Goal: Use online tool/utility: Use online tool/utility

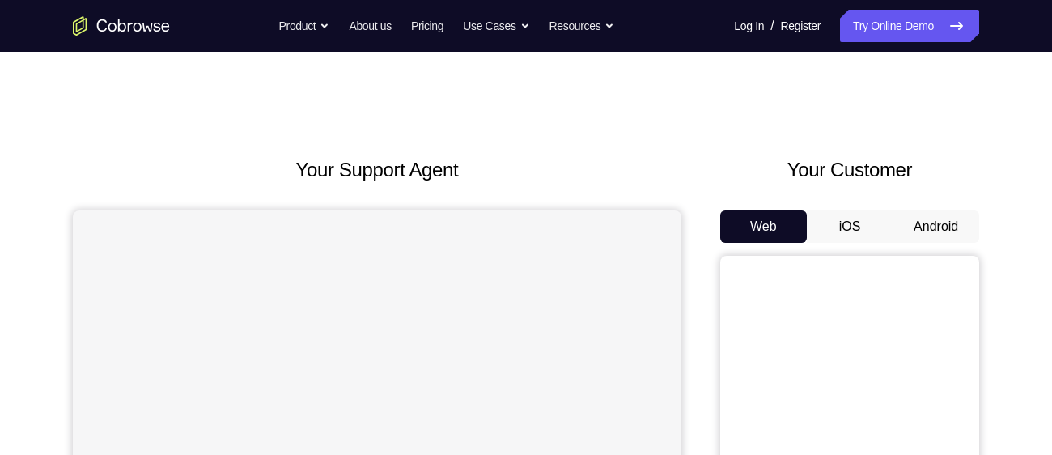
click at [936, 231] on button "Android" at bounding box center [935, 226] width 87 height 32
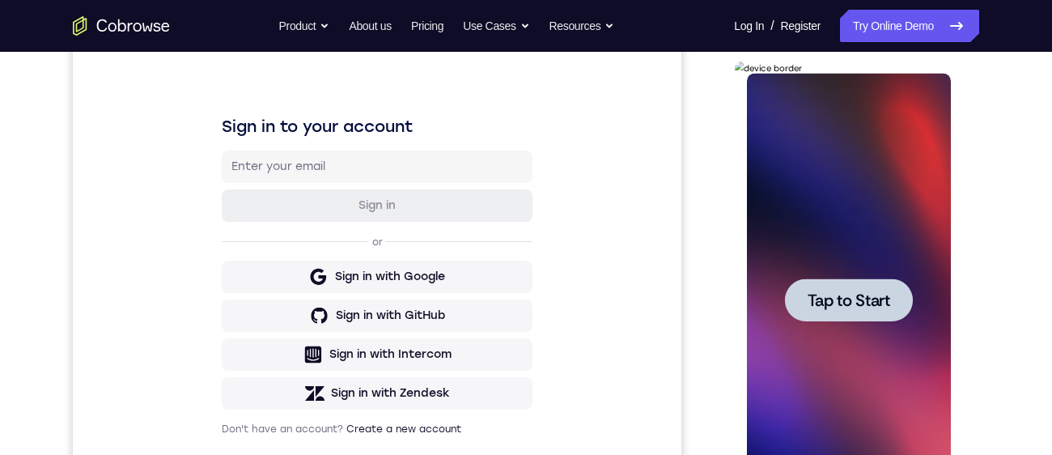
click at [841, 311] on div at bounding box center [848, 299] width 128 height 43
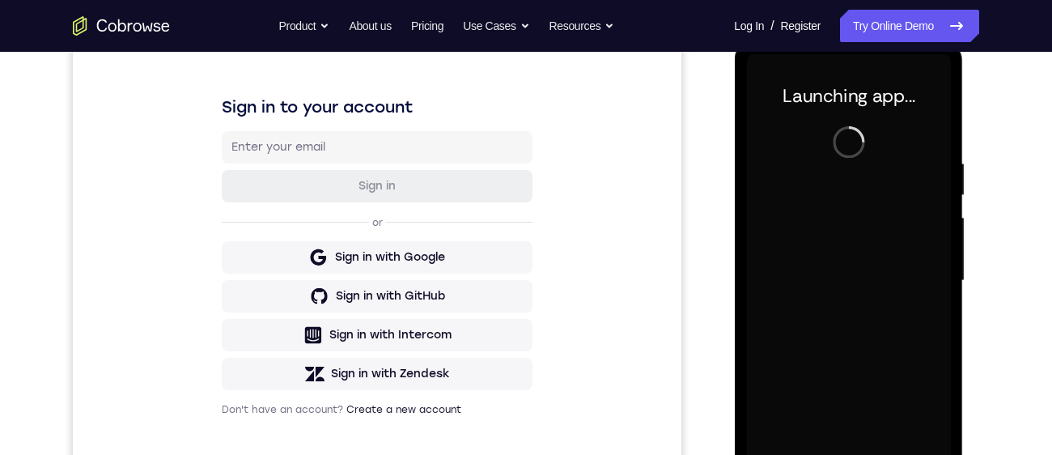
scroll to position [388, 0]
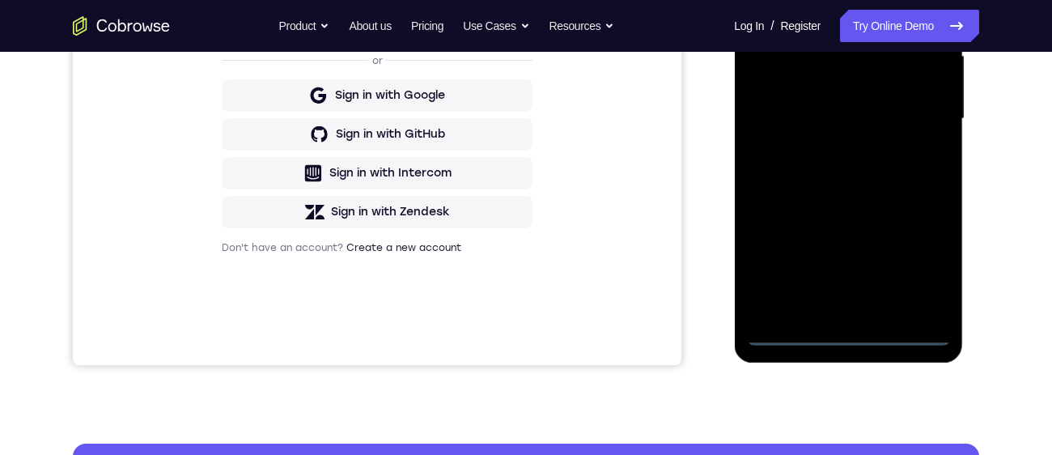
click at [845, 334] on div at bounding box center [848, 118] width 204 height 453
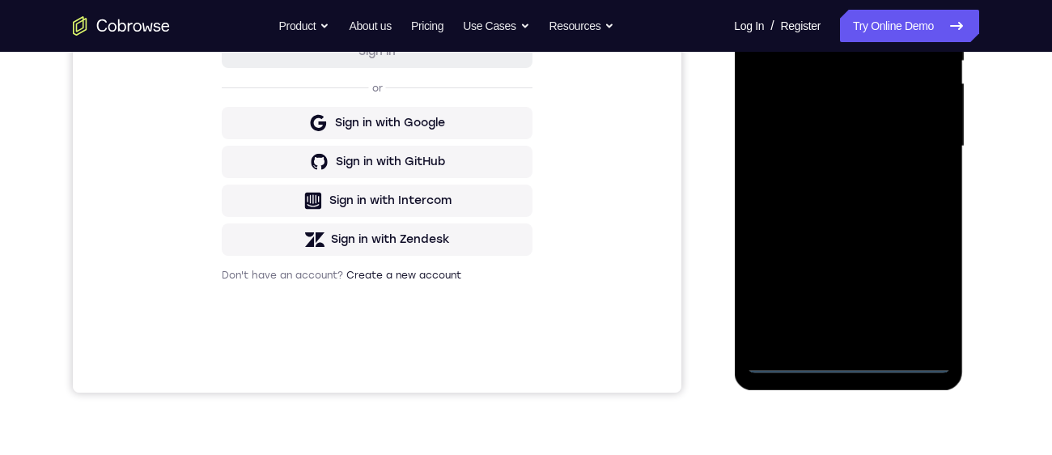
click at [920, 294] on div at bounding box center [848, 146] width 204 height 453
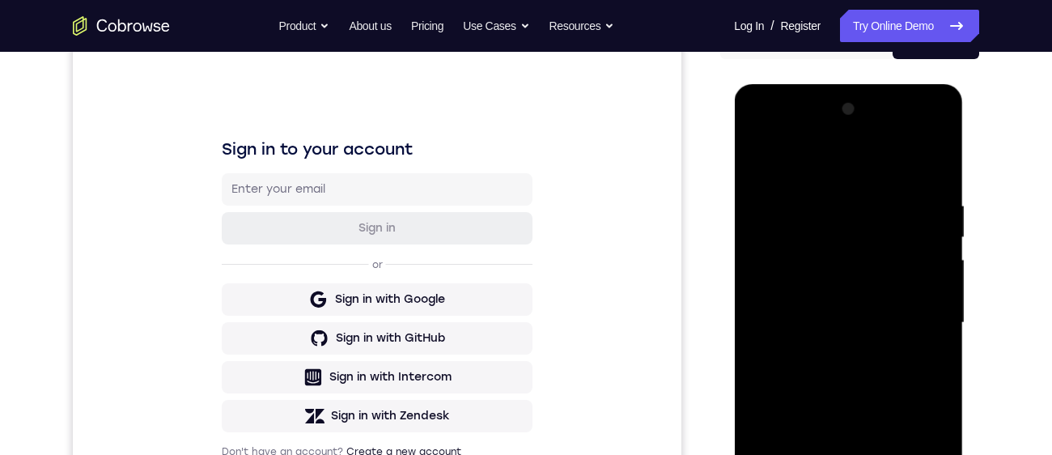
scroll to position [215, 0]
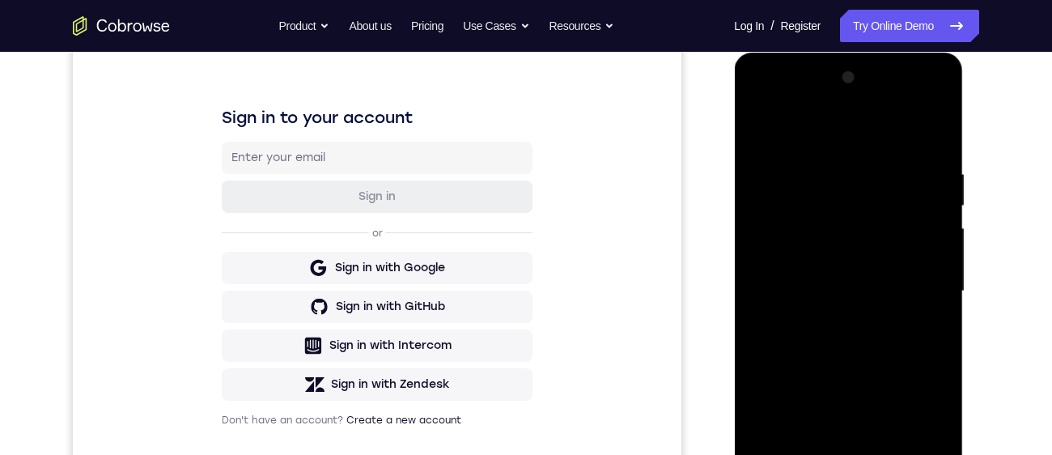
click at [820, 134] on div at bounding box center [848, 291] width 204 height 453
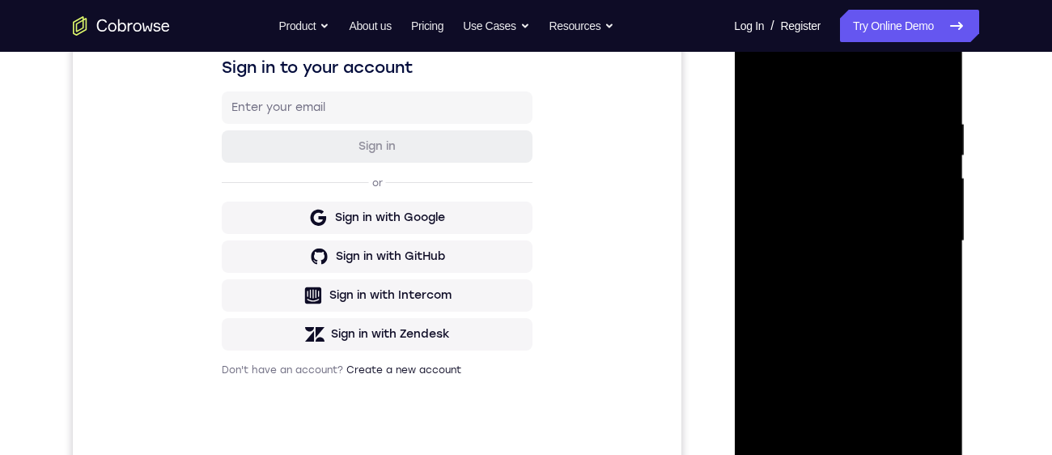
click at [919, 247] on div at bounding box center [848, 241] width 204 height 453
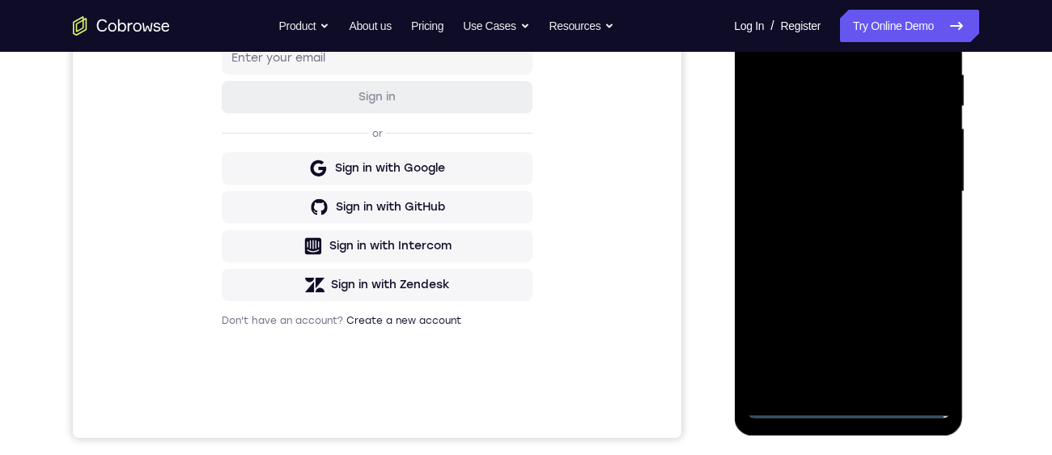
scroll to position [341, 0]
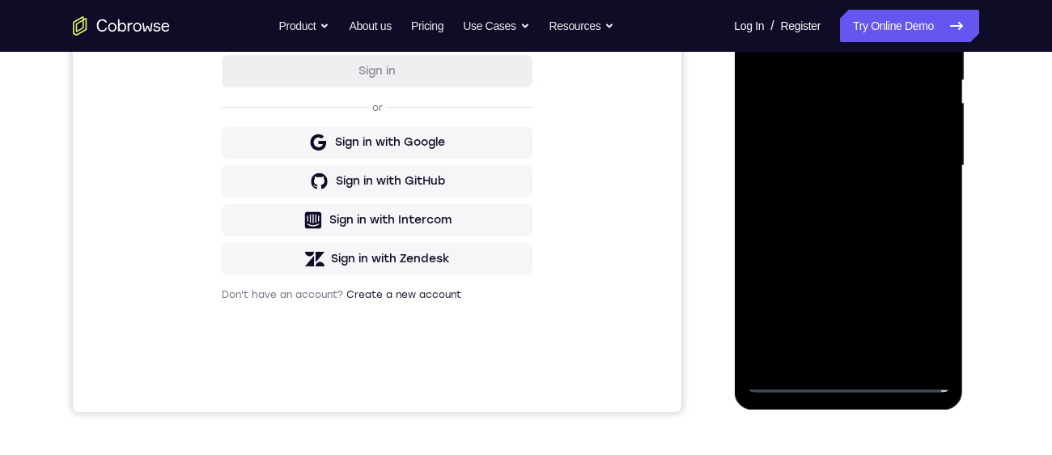
click at [827, 352] on div at bounding box center [848, 165] width 204 height 453
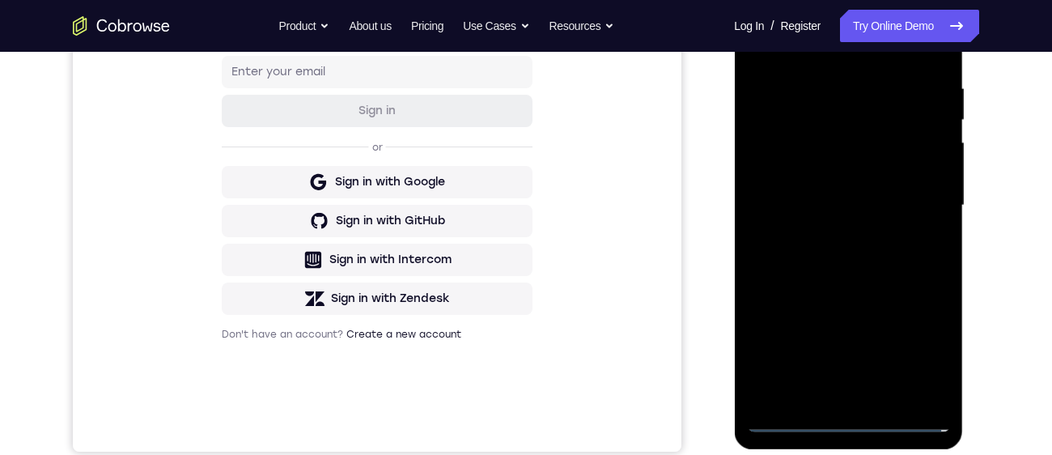
scroll to position [279, 0]
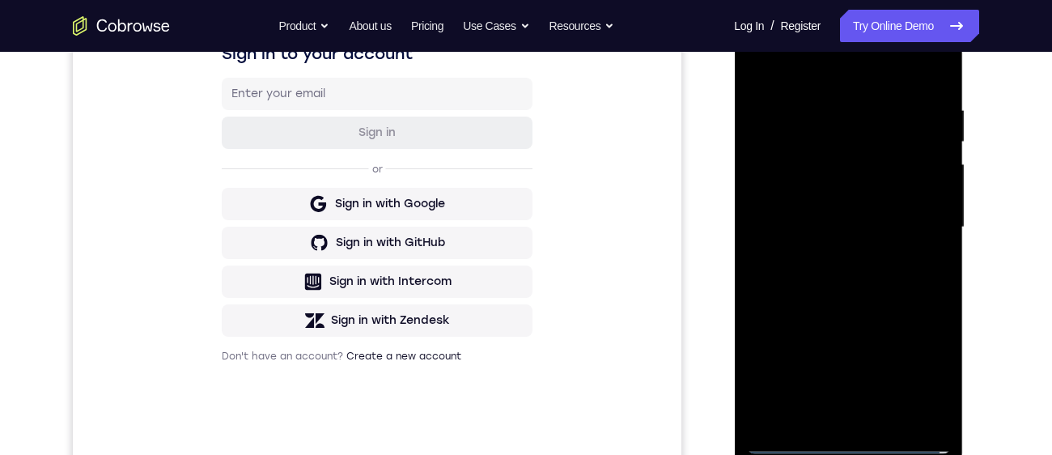
click at [879, 209] on div at bounding box center [848, 227] width 204 height 453
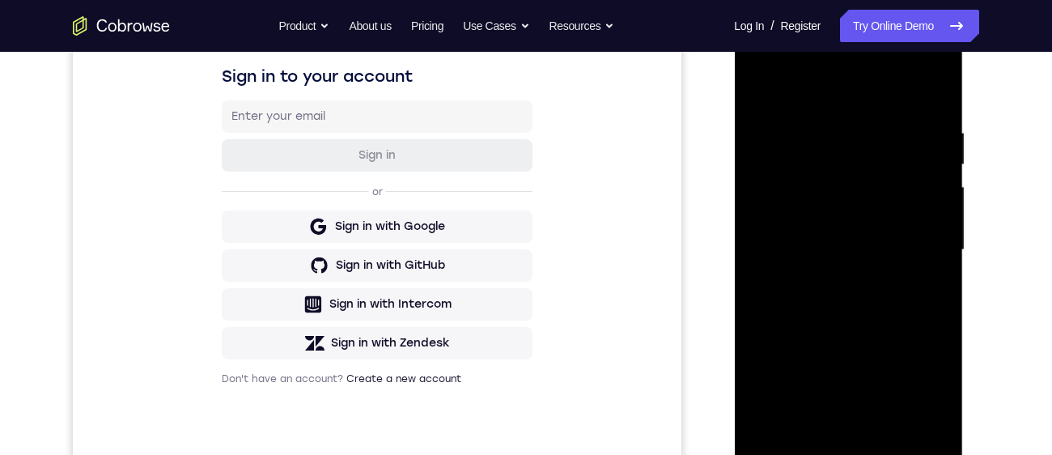
click at [790, 224] on div at bounding box center [848, 249] width 204 height 453
click at [836, 256] on div at bounding box center [848, 249] width 204 height 453
click at [840, 310] on div at bounding box center [848, 249] width 204 height 453
click at [844, 297] on div at bounding box center [848, 249] width 204 height 453
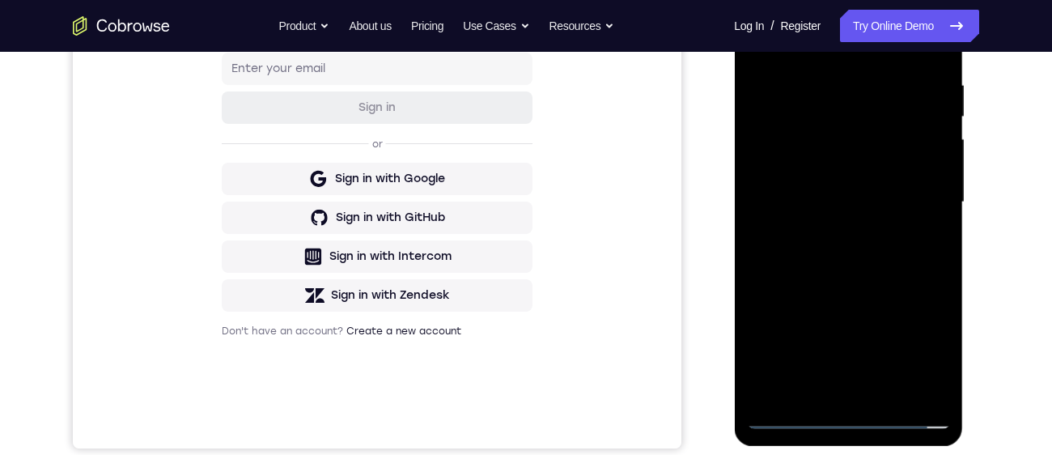
scroll to position [287, 0]
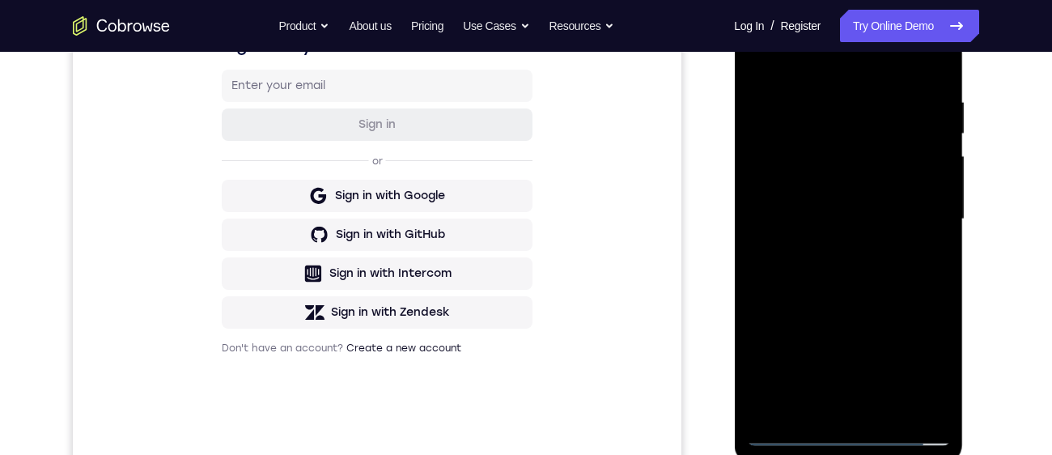
click at [852, 289] on div at bounding box center [848, 219] width 204 height 453
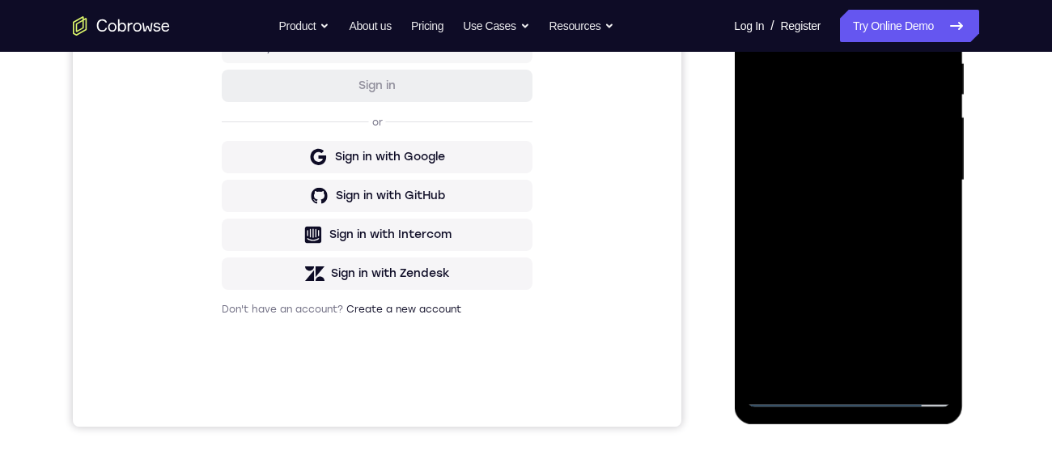
click at [883, 377] on div at bounding box center [848, 180] width 204 height 453
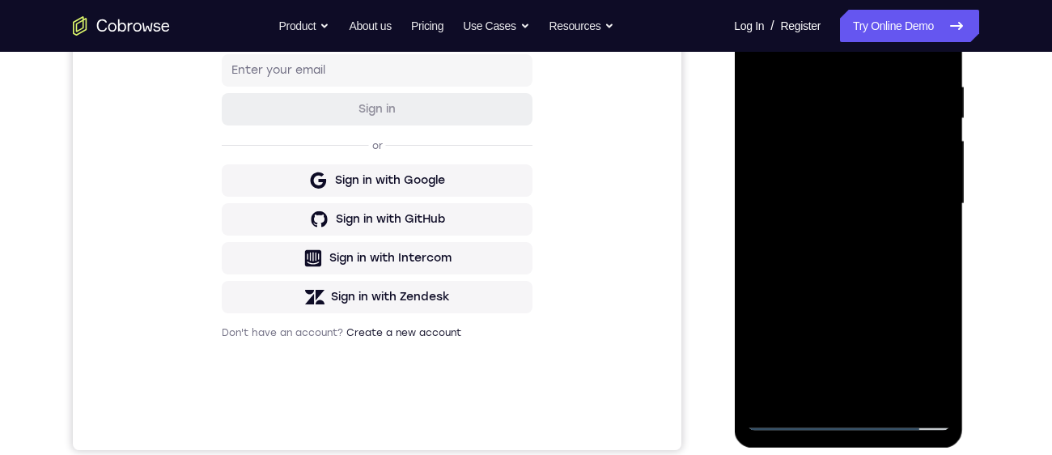
click at [855, 290] on div at bounding box center [848, 203] width 204 height 453
click at [828, 178] on div at bounding box center [848, 203] width 204 height 453
click at [826, 335] on div at bounding box center [848, 203] width 204 height 453
click at [872, 337] on div at bounding box center [848, 203] width 204 height 453
click at [810, 392] on div at bounding box center [848, 203] width 204 height 453
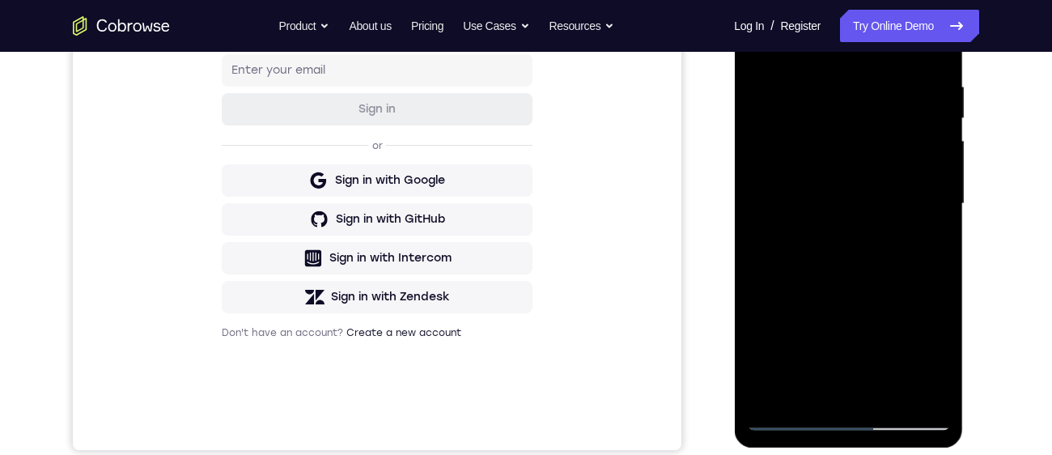
click at [781, 366] on div at bounding box center [848, 203] width 204 height 453
click at [782, 364] on div at bounding box center [848, 203] width 204 height 453
click at [927, 234] on div at bounding box center [848, 203] width 204 height 453
click at [932, 235] on div at bounding box center [848, 203] width 204 height 453
click at [923, 230] on div at bounding box center [848, 203] width 204 height 453
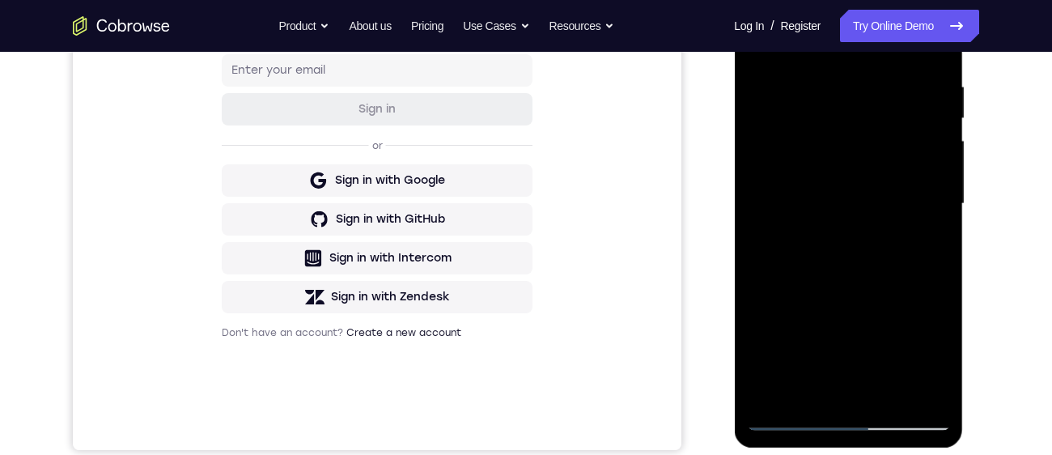
click at [862, 138] on div at bounding box center [848, 203] width 204 height 453
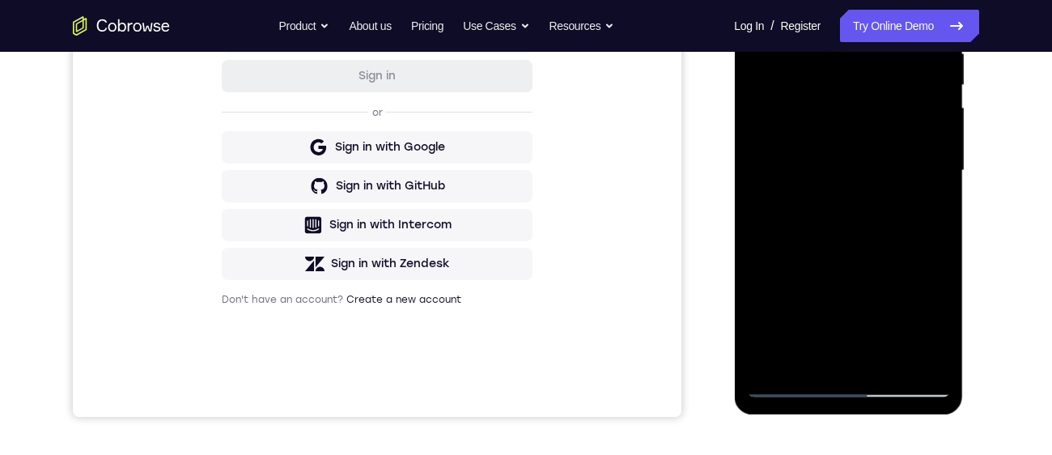
scroll to position [337, 0]
click at [925, 320] on div at bounding box center [848, 169] width 204 height 453
click at [925, 310] on div at bounding box center [848, 169] width 204 height 453
click at [926, 311] on div at bounding box center [848, 169] width 204 height 453
click at [875, 311] on div at bounding box center [848, 169] width 204 height 453
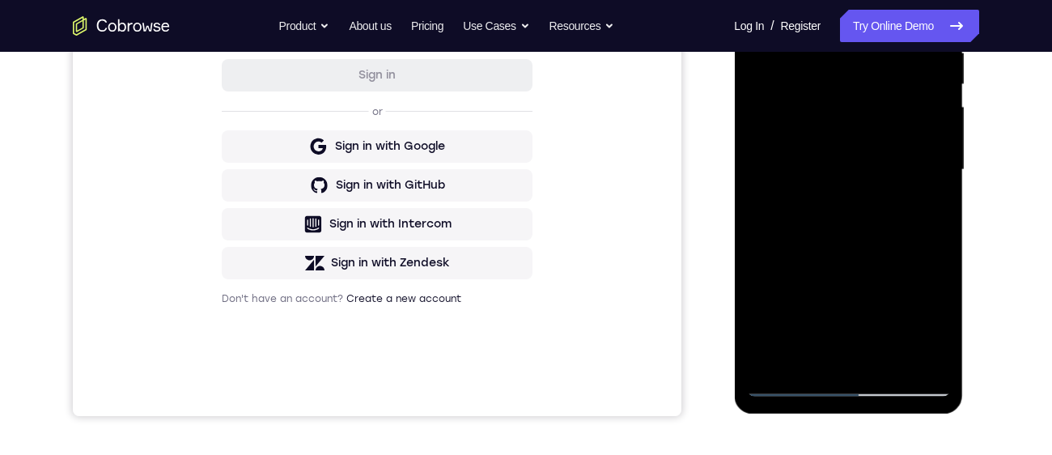
click at [823, 297] on div at bounding box center [848, 169] width 204 height 453
click at [854, 176] on div at bounding box center [848, 169] width 204 height 453
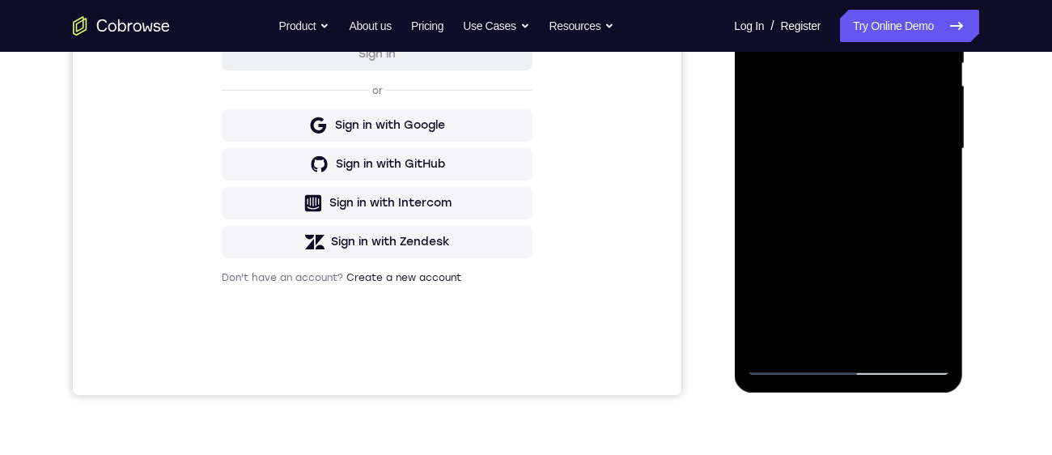
scroll to position [375, 0]
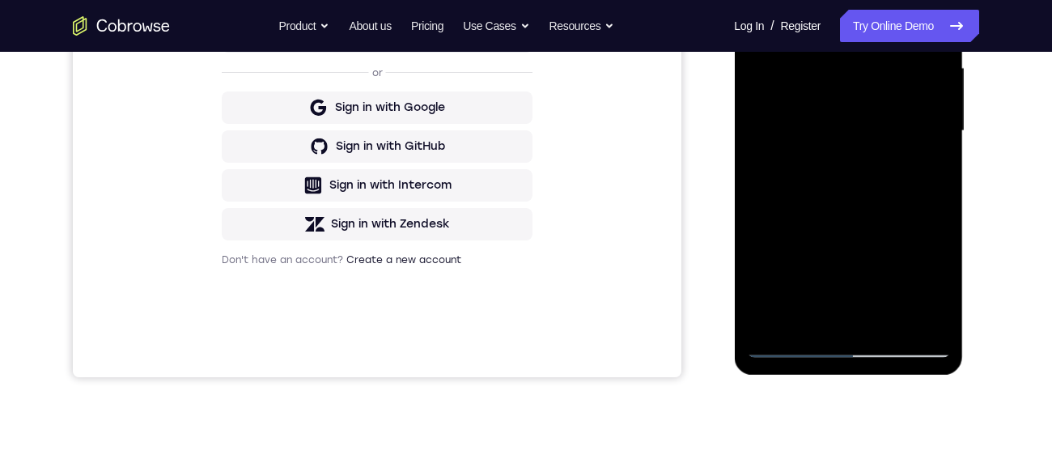
click at [844, 211] on div at bounding box center [848, 131] width 204 height 453
click at [893, 205] on div at bounding box center [848, 131] width 204 height 453
click at [925, 175] on div at bounding box center [848, 131] width 204 height 453
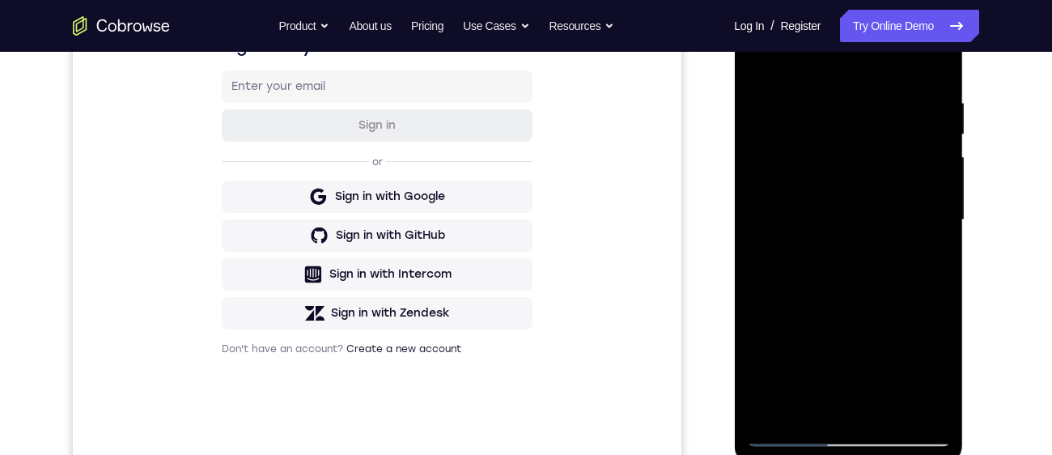
click at [762, 64] on div at bounding box center [848, 220] width 204 height 453
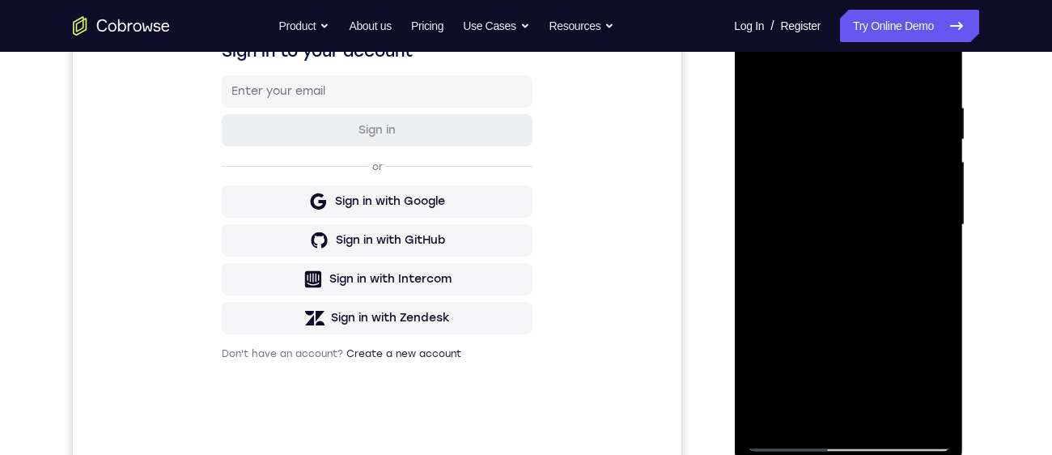
scroll to position [279, 0]
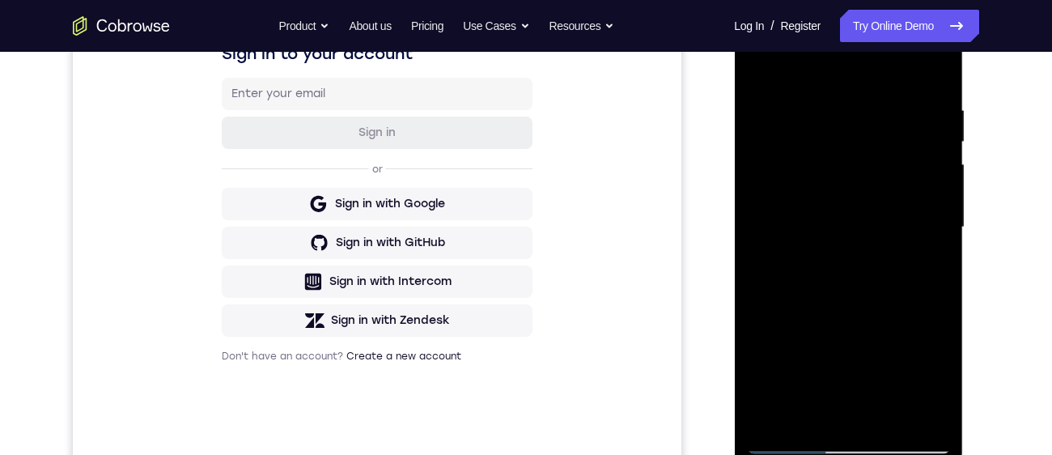
click at [832, 197] on div at bounding box center [848, 227] width 204 height 453
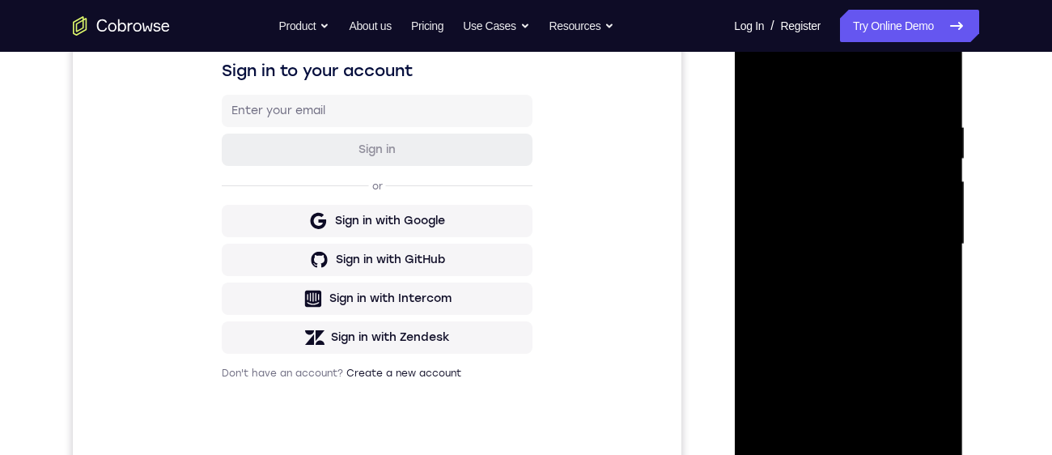
scroll to position [206, 0]
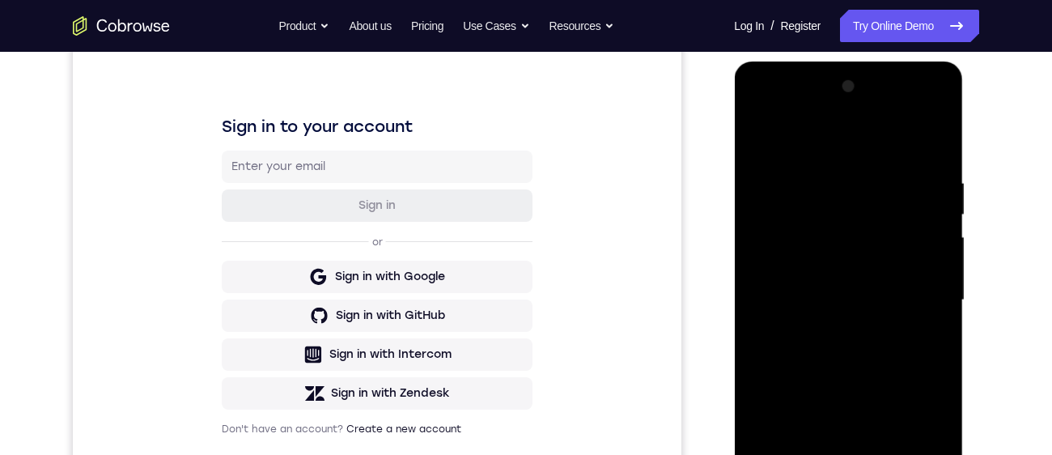
click at [761, 133] on div at bounding box center [848, 300] width 204 height 453
click at [810, 275] on div at bounding box center [848, 300] width 204 height 453
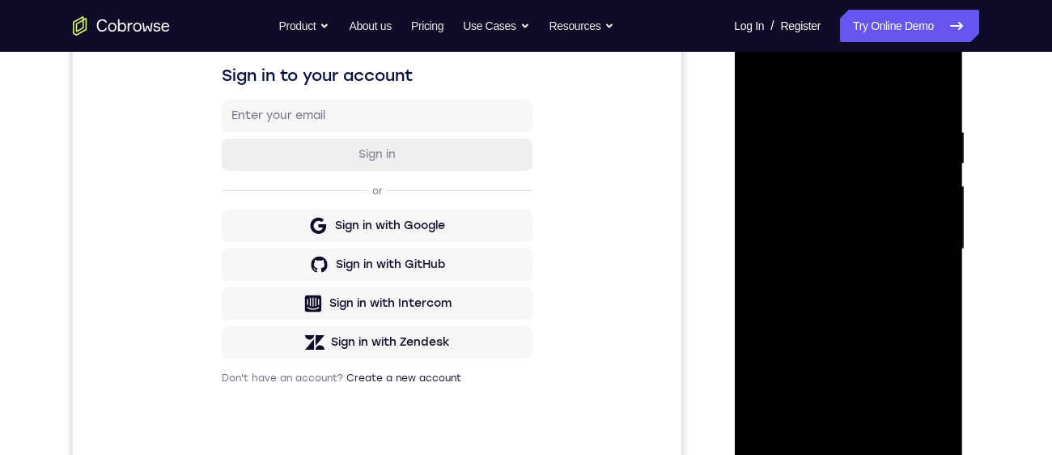
scroll to position [209, 0]
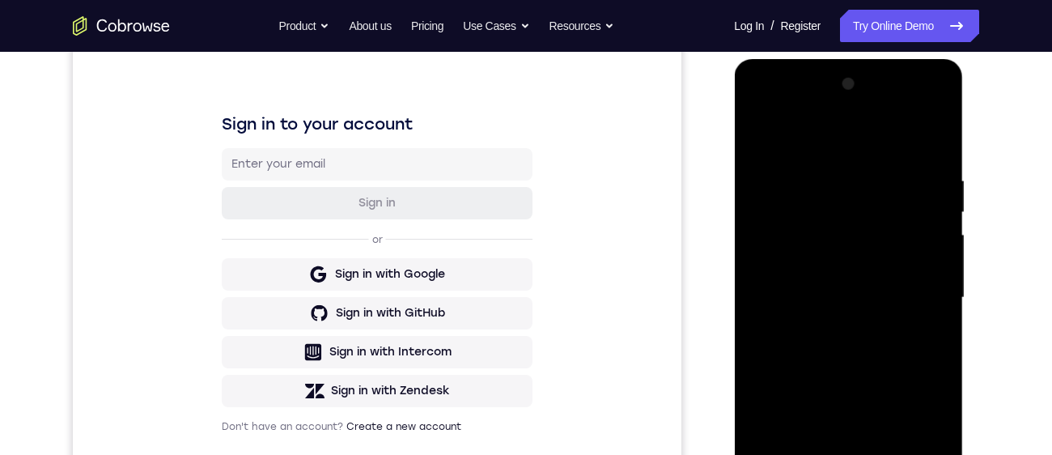
click at [763, 134] on div at bounding box center [848, 297] width 204 height 453
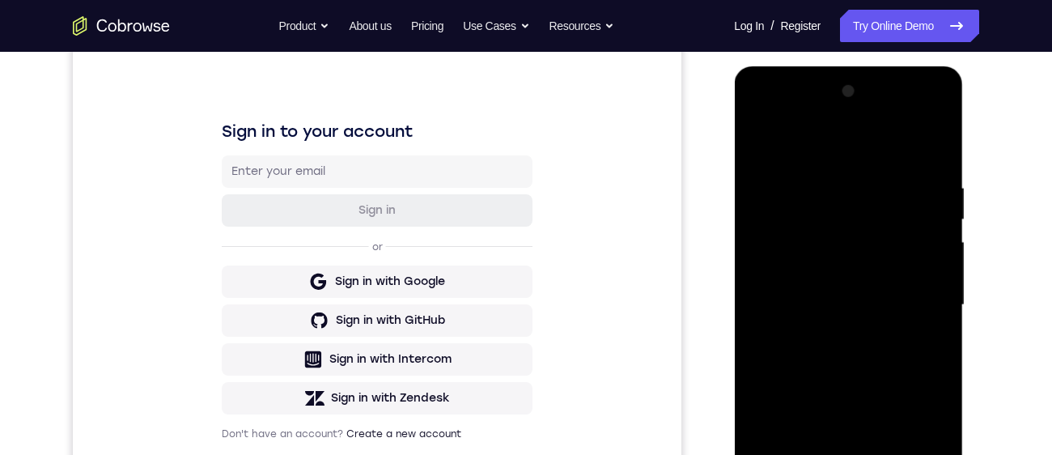
click at [832, 287] on div at bounding box center [848, 304] width 204 height 453
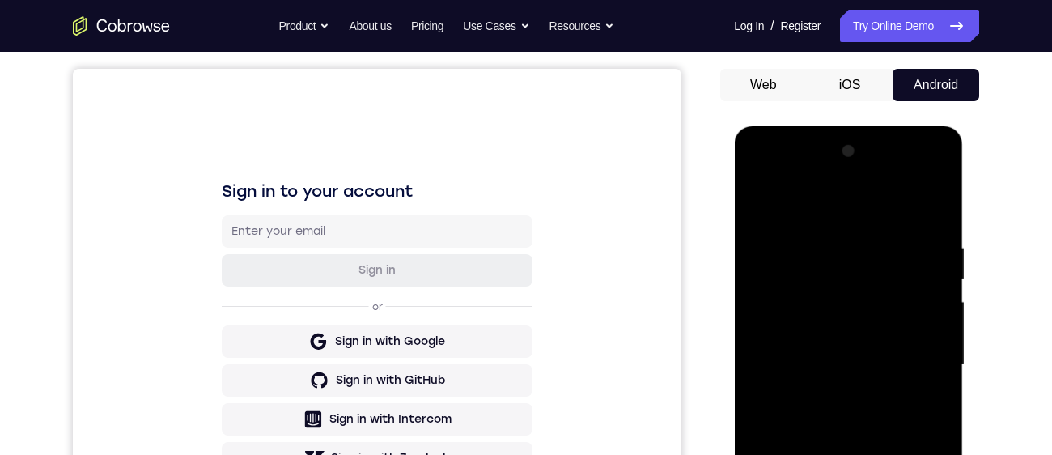
scroll to position [138, 0]
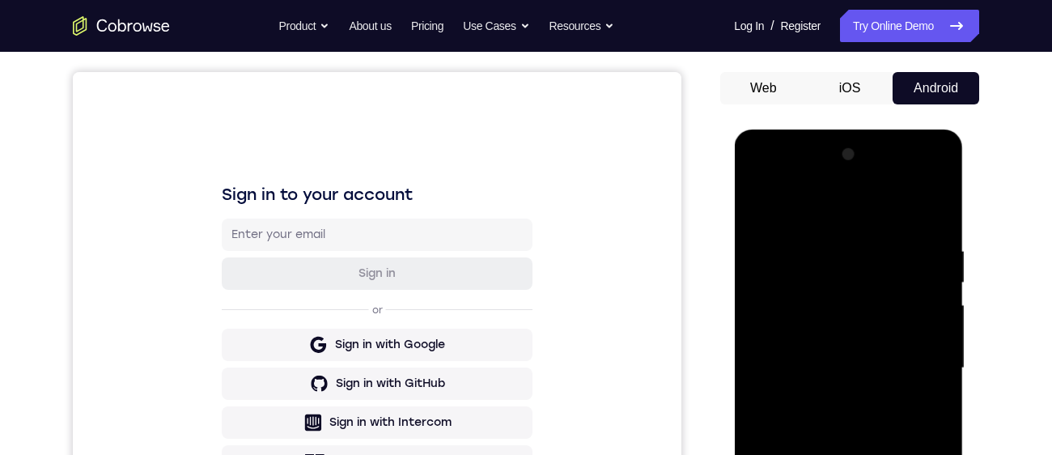
click at [756, 214] on div at bounding box center [848, 368] width 204 height 453
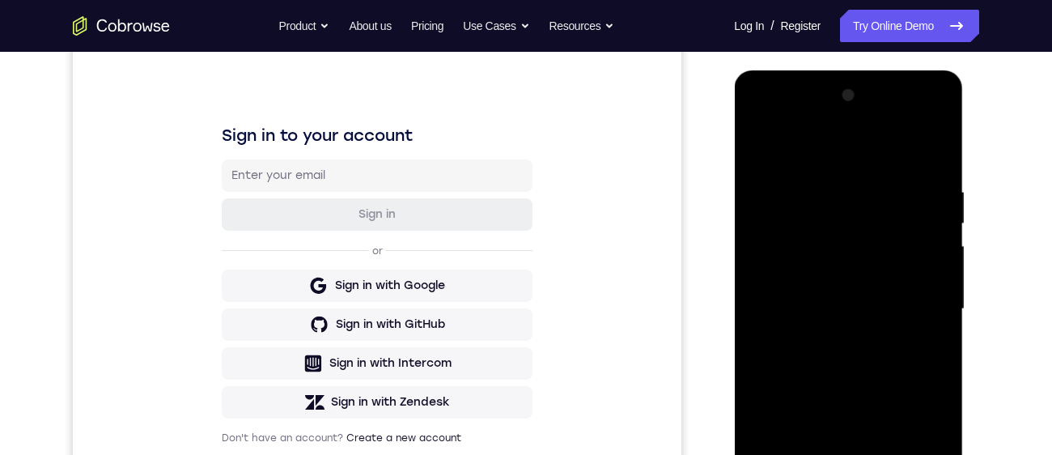
scroll to position [207, 0]
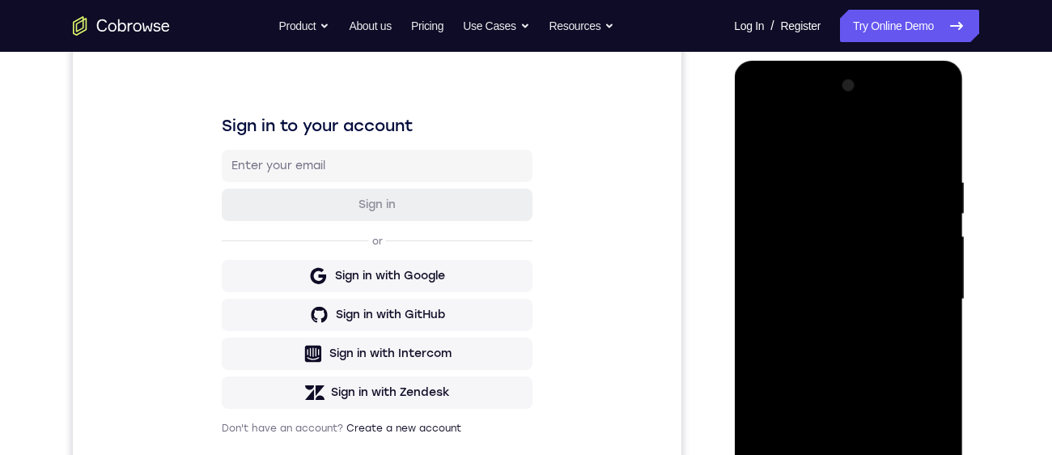
click at [828, 301] on div at bounding box center [848, 299] width 204 height 453
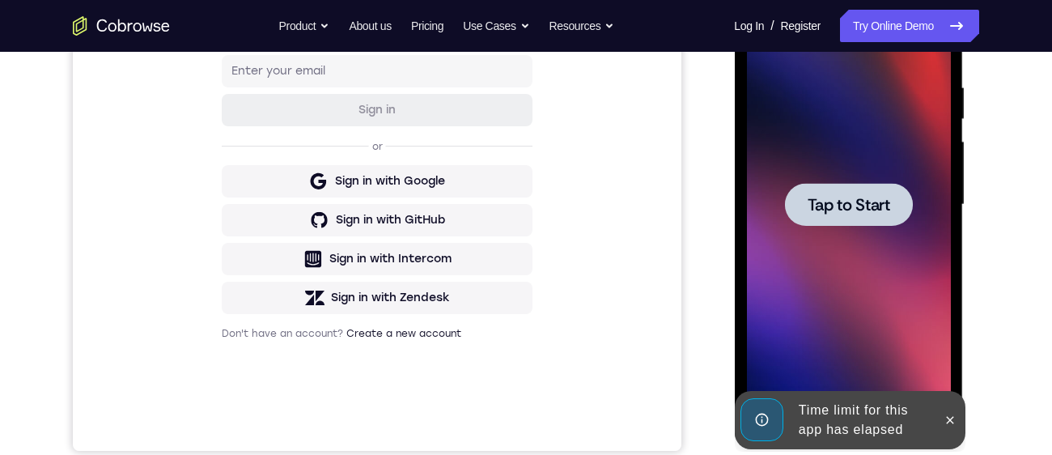
scroll to position [365, 0]
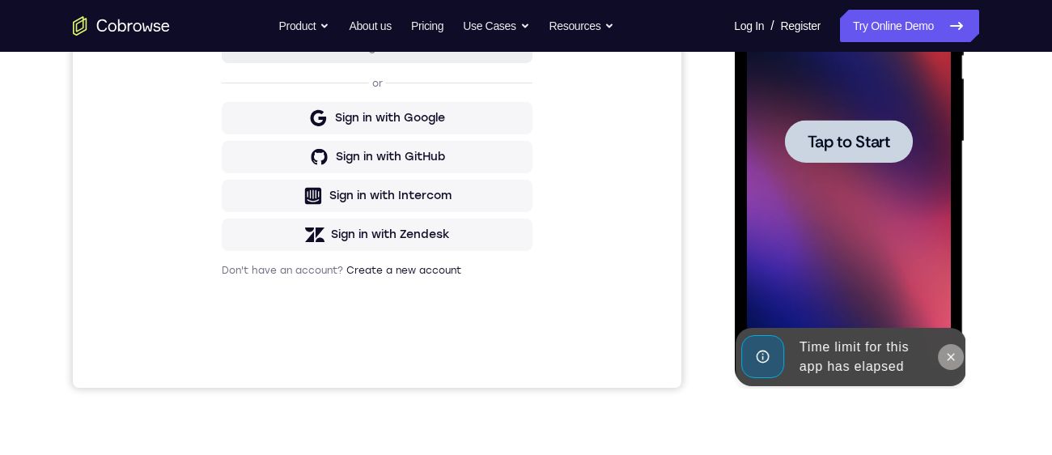
click at [954, 351] on icon at bounding box center [949, 356] width 13 height 13
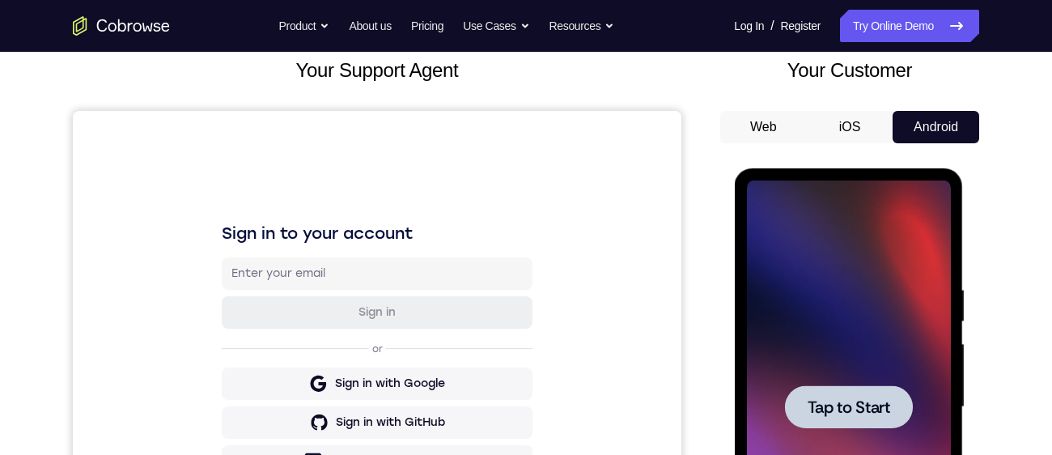
scroll to position [0, 0]
